Goal: Information Seeking & Learning: Learn about a topic

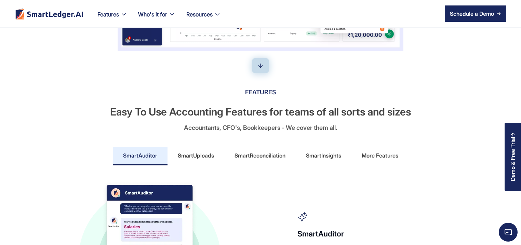
scroll to position [328, 0]
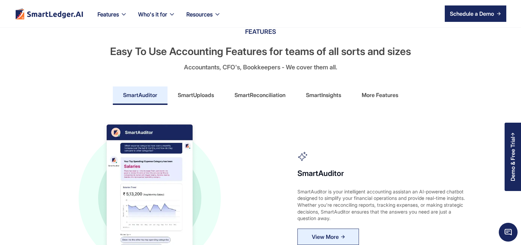
click at [376, 91] on div "More Features" at bounding box center [379, 94] width 37 height 11
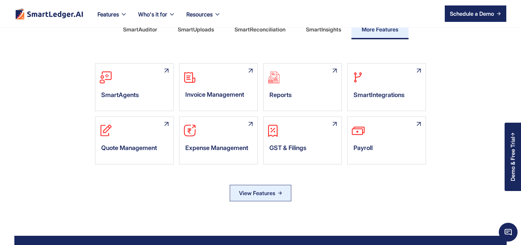
scroll to position [361, 0]
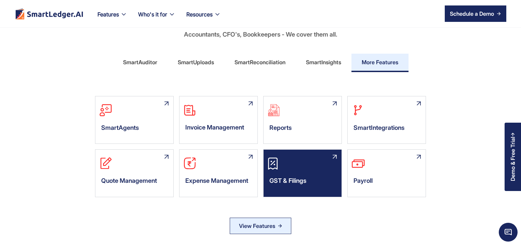
click at [281, 177] on div "GST & Filings" at bounding box center [302, 182] width 78 height 20
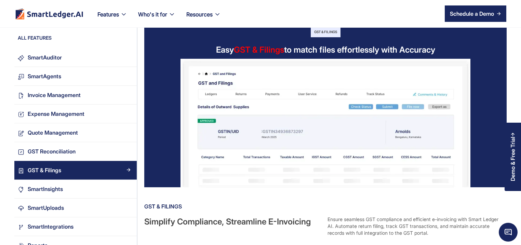
scroll to position [33, 0]
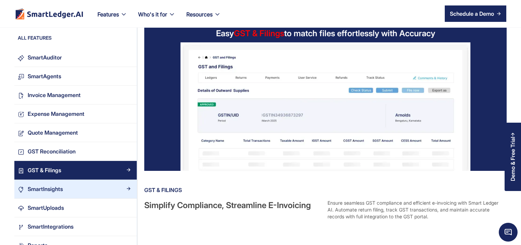
click at [74, 191] on div "SmartInsights" at bounding box center [78, 188] width 109 height 9
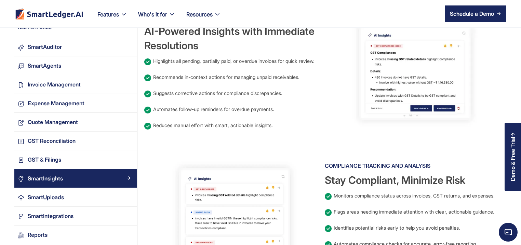
scroll to position [426, 0]
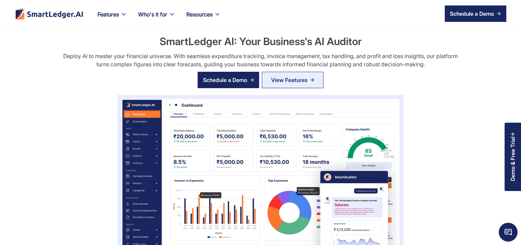
scroll to position [361, 0]
